Goal: Task Accomplishment & Management: Complete application form

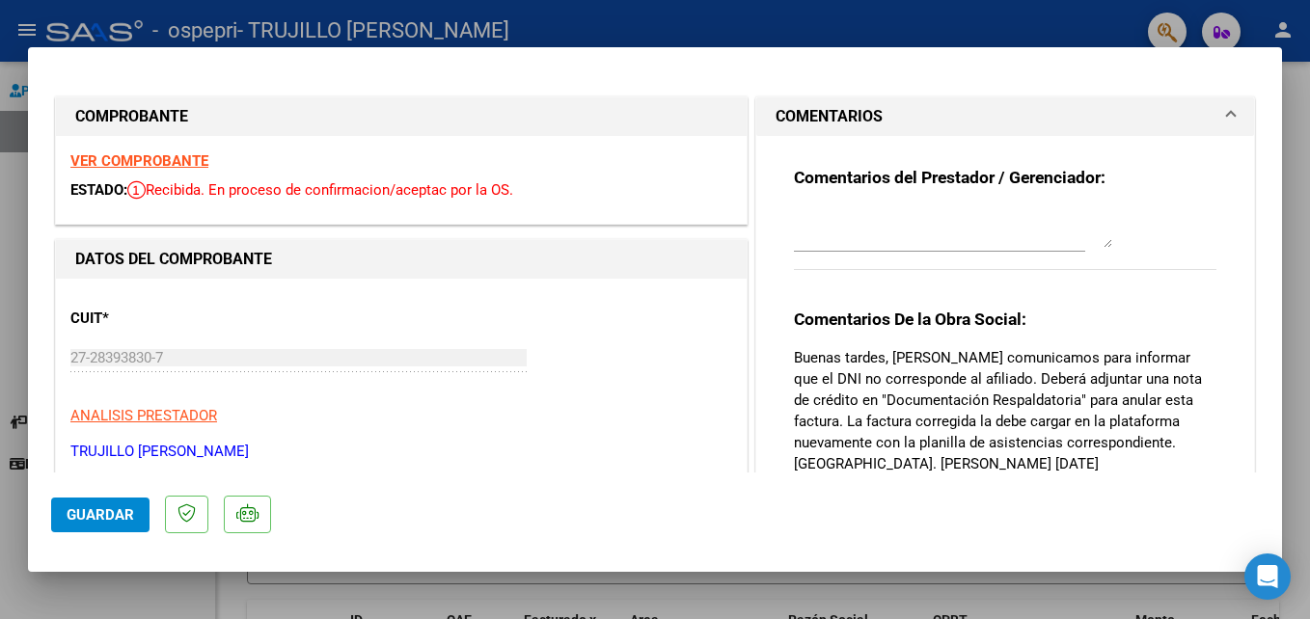
click at [1287, 34] on div at bounding box center [655, 309] width 1310 height 619
type input "$ 0,00"
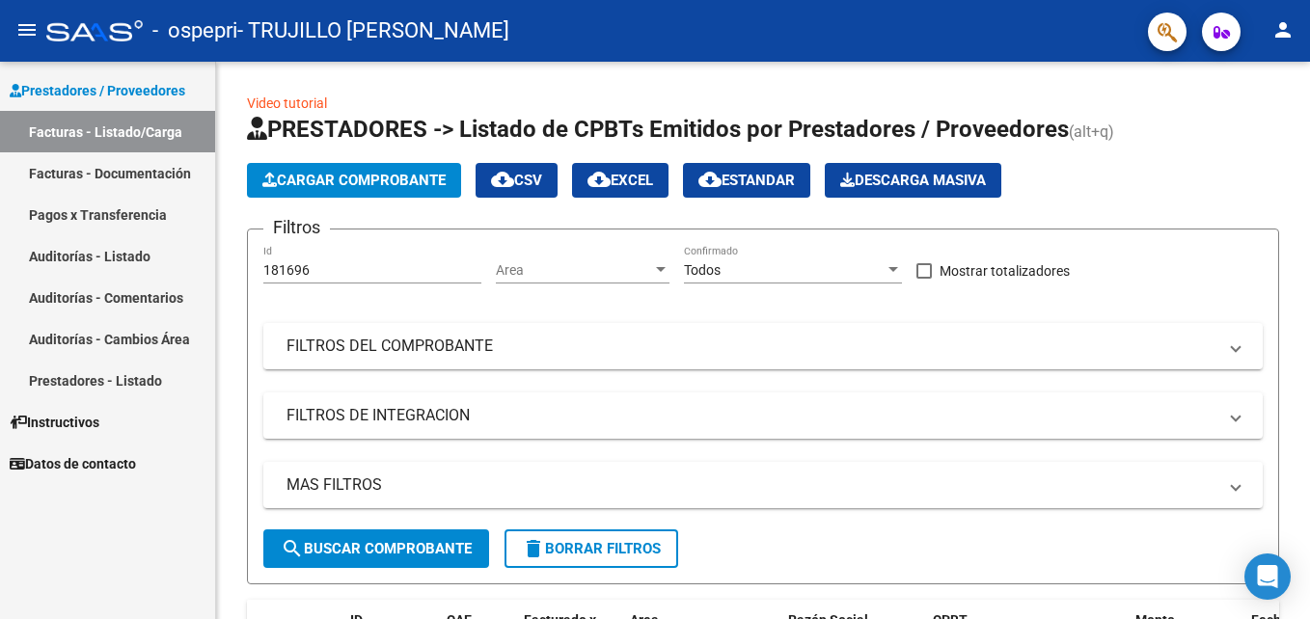
click at [1280, 30] on mat-icon "person" at bounding box center [1282, 29] width 23 height 23
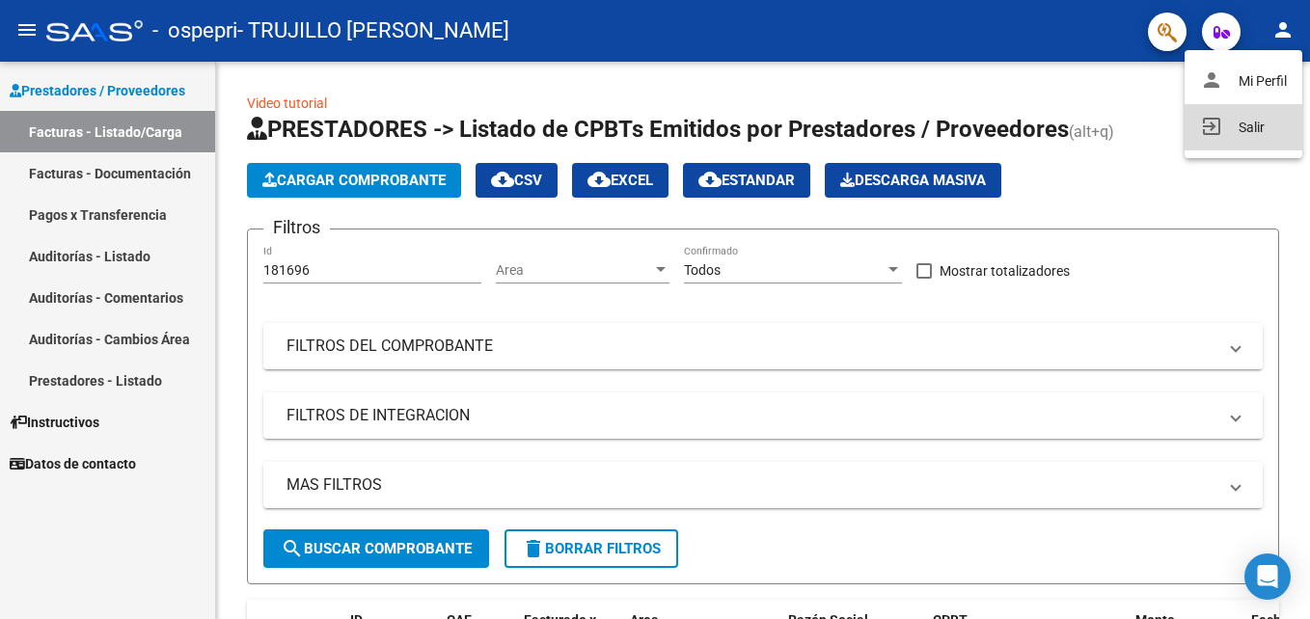
click at [1244, 130] on button "exit_to_app Salir" at bounding box center [1243, 127] width 118 height 46
